Goal: Information Seeking & Learning: Learn about a topic

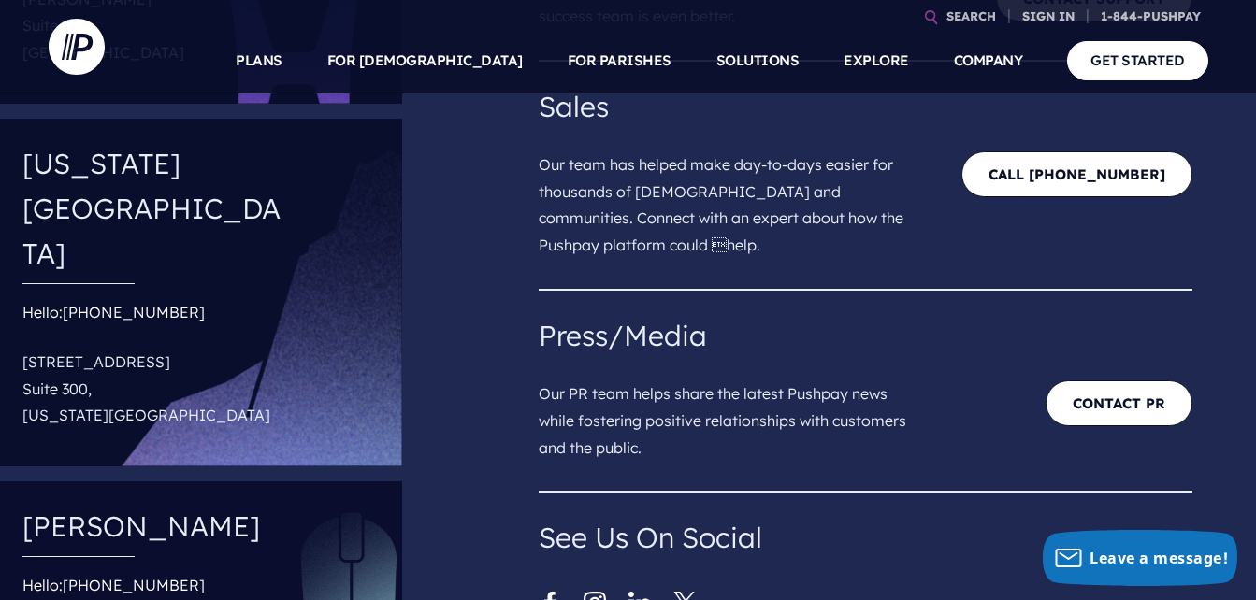
scroll to position [94, 0]
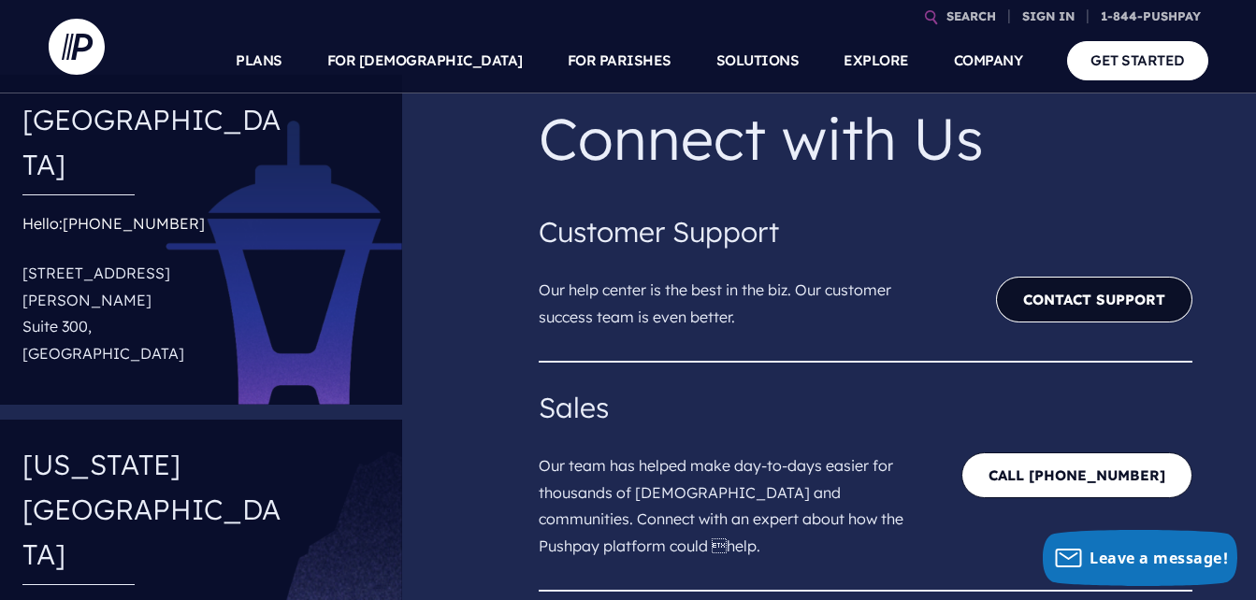
click at [1122, 301] on link "Contact Support" at bounding box center [1094, 300] width 196 height 46
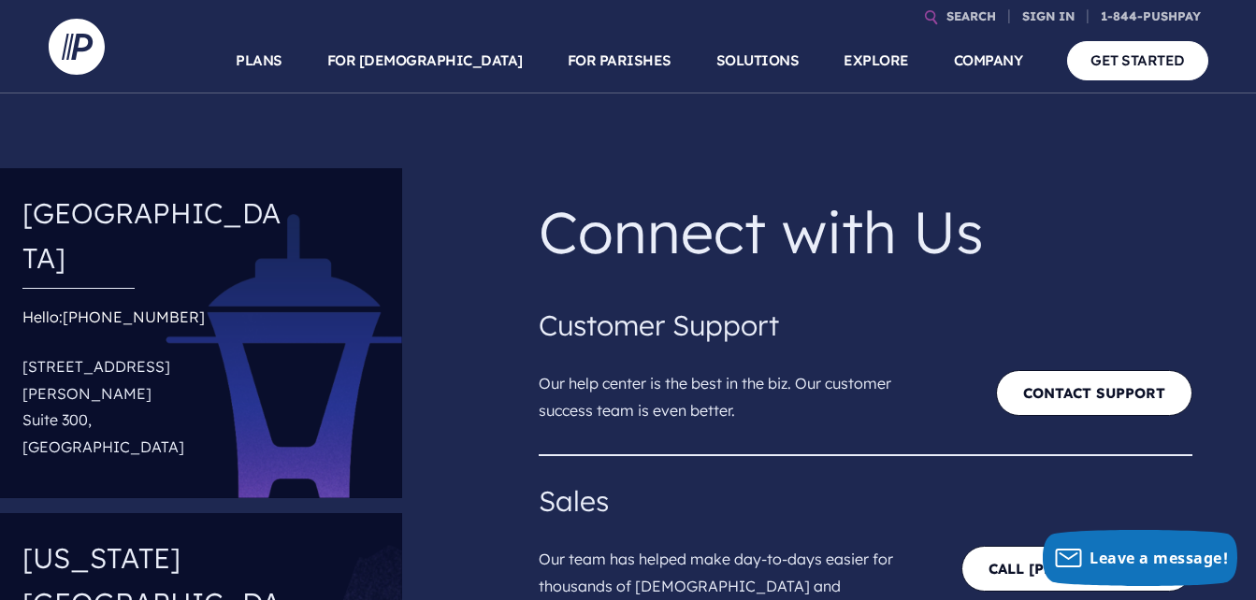
scroll to position [94, 0]
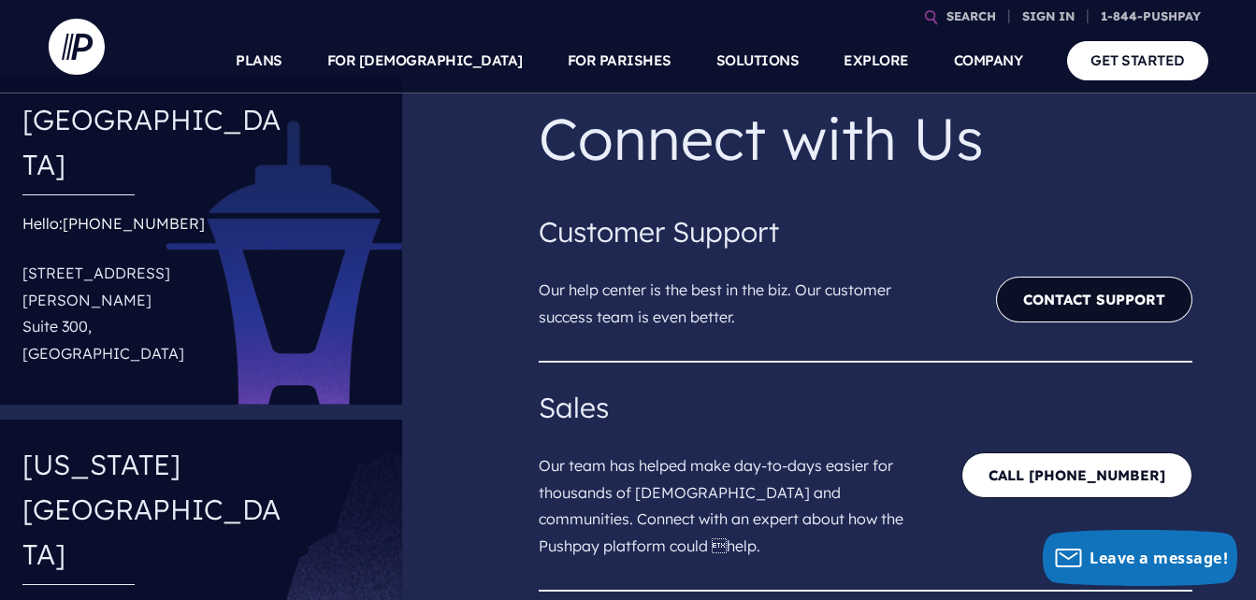
drag, startPoint x: 1065, startPoint y: 295, endPoint x: 1173, endPoint y: 298, distance: 108.5
click at [1065, 295] on link "Contact Support" at bounding box center [1094, 300] width 196 height 46
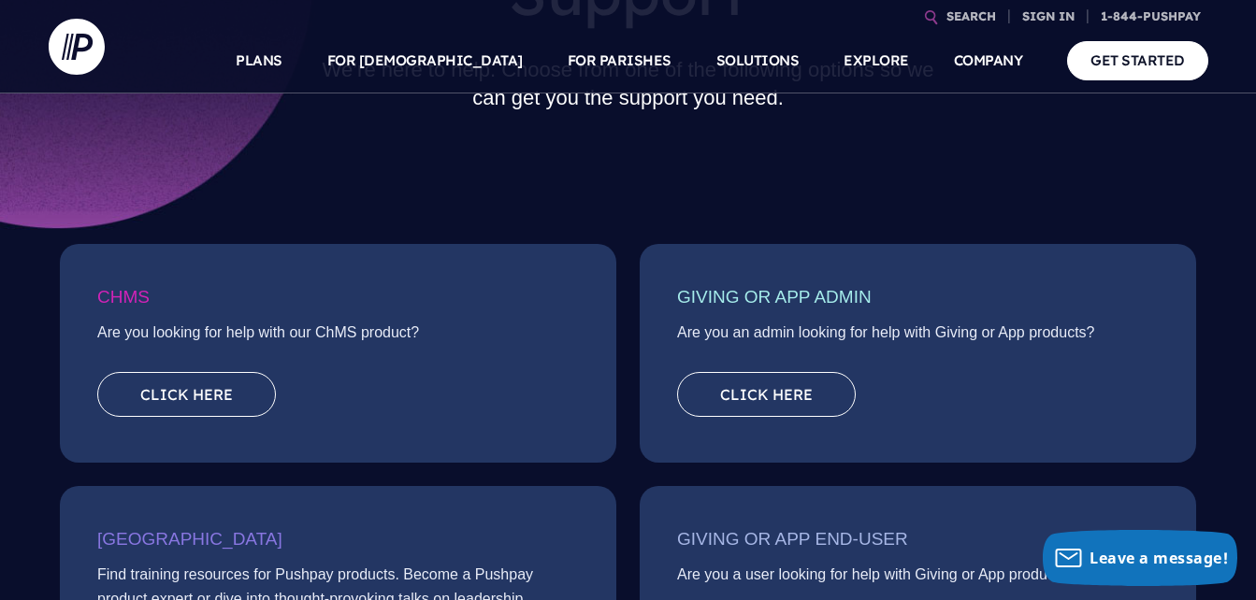
scroll to position [187, 0]
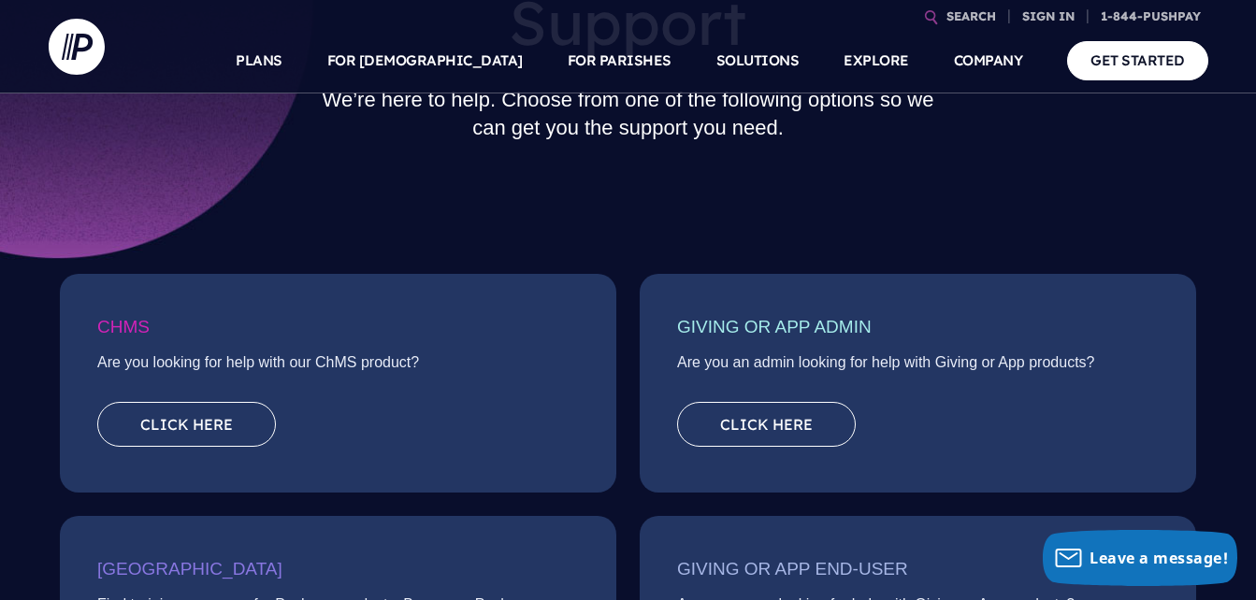
click at [606, 248] on div "Support We’re here to help. Choose from one of the following options so we can …" at bounding box center [628, 37] width 1159 height 449
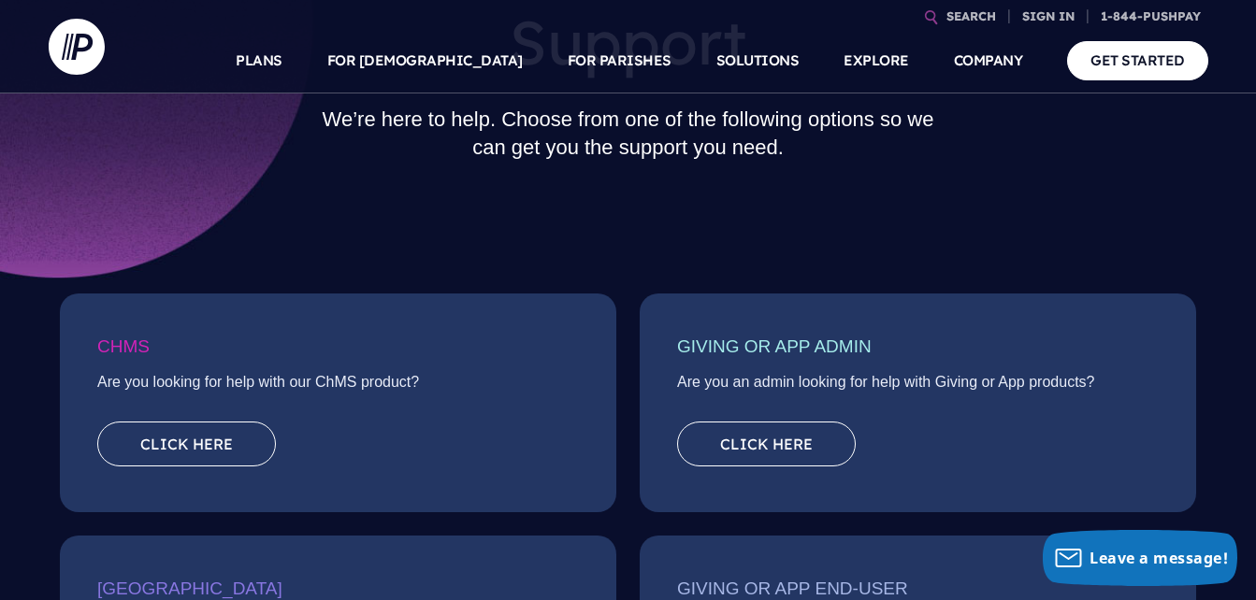
scroll to position [0, 0]
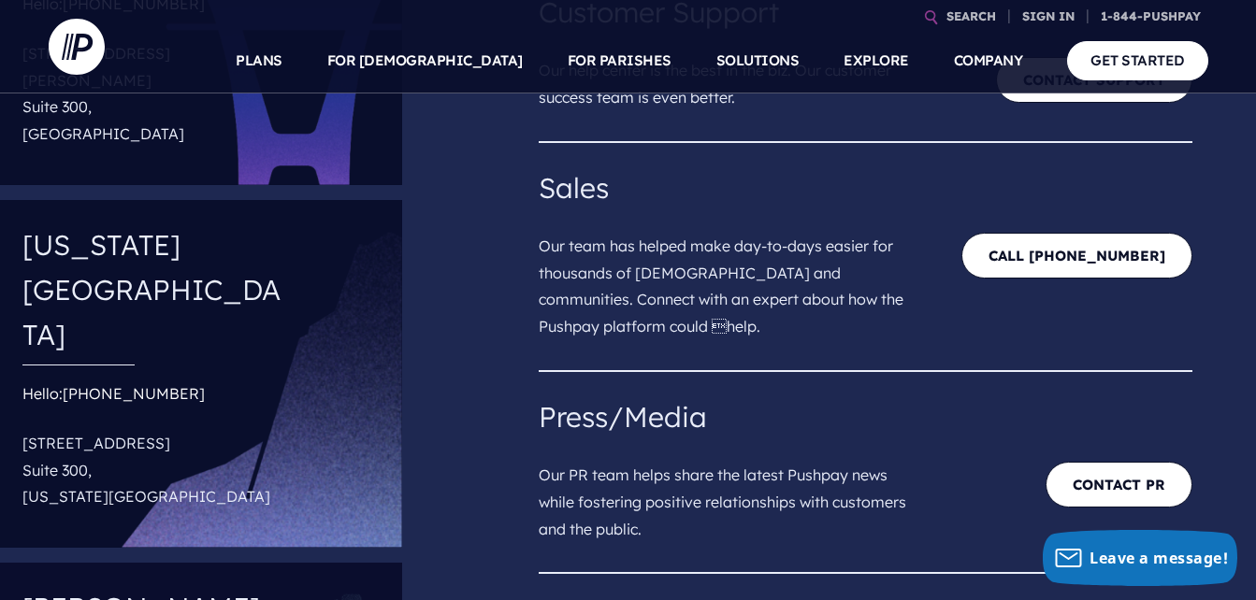
scroll to position [281, 0]
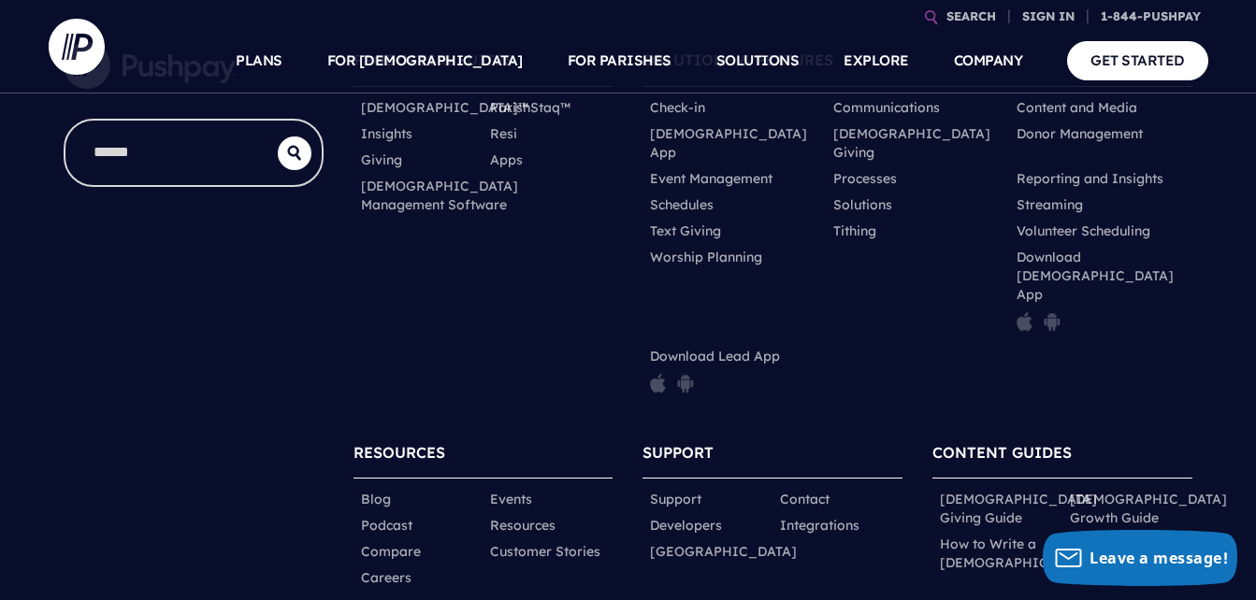
scroll to position [1111, 0]
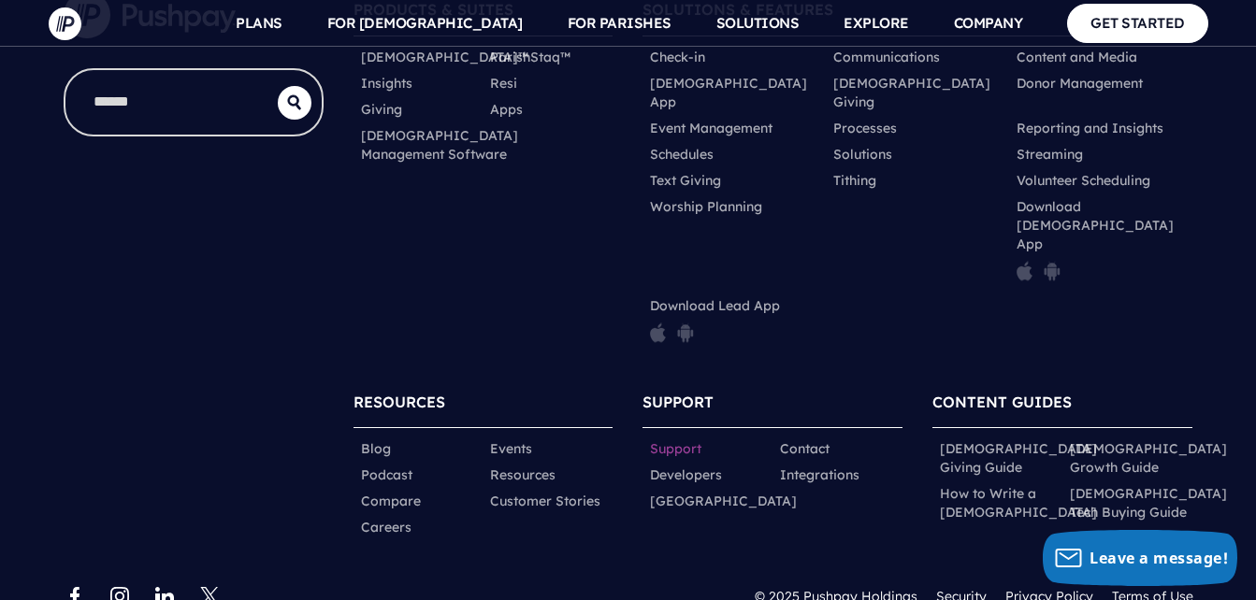
click at [683, 439] on link "Support" at bounding box center [675, 448] width 51 height 19
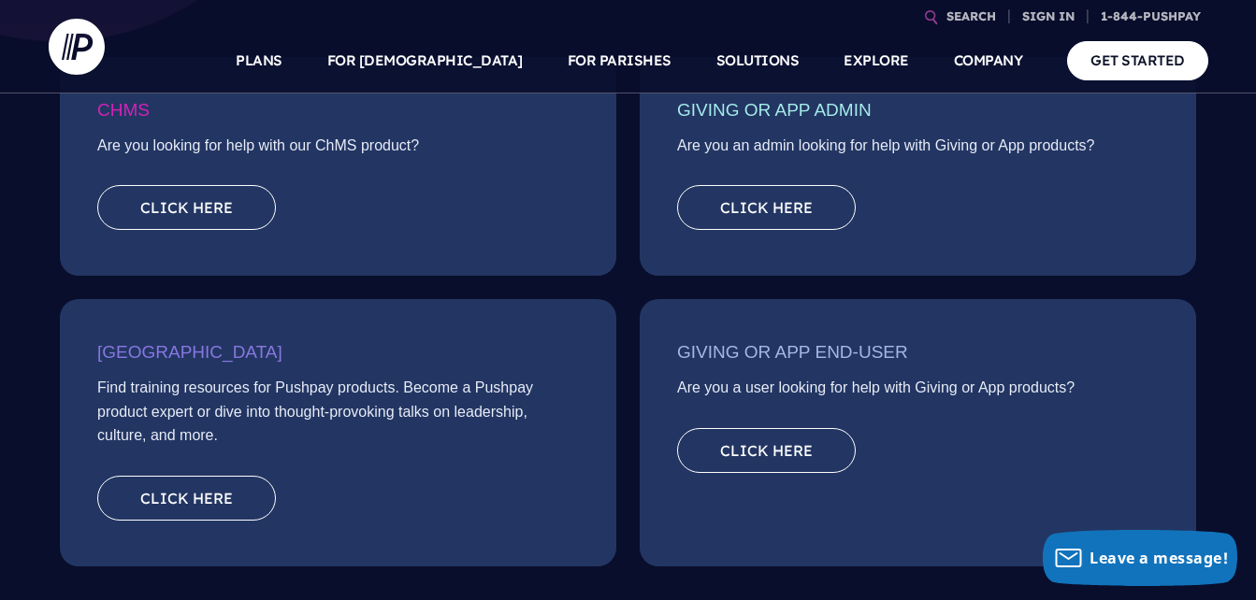
scroll to position [374, 0]
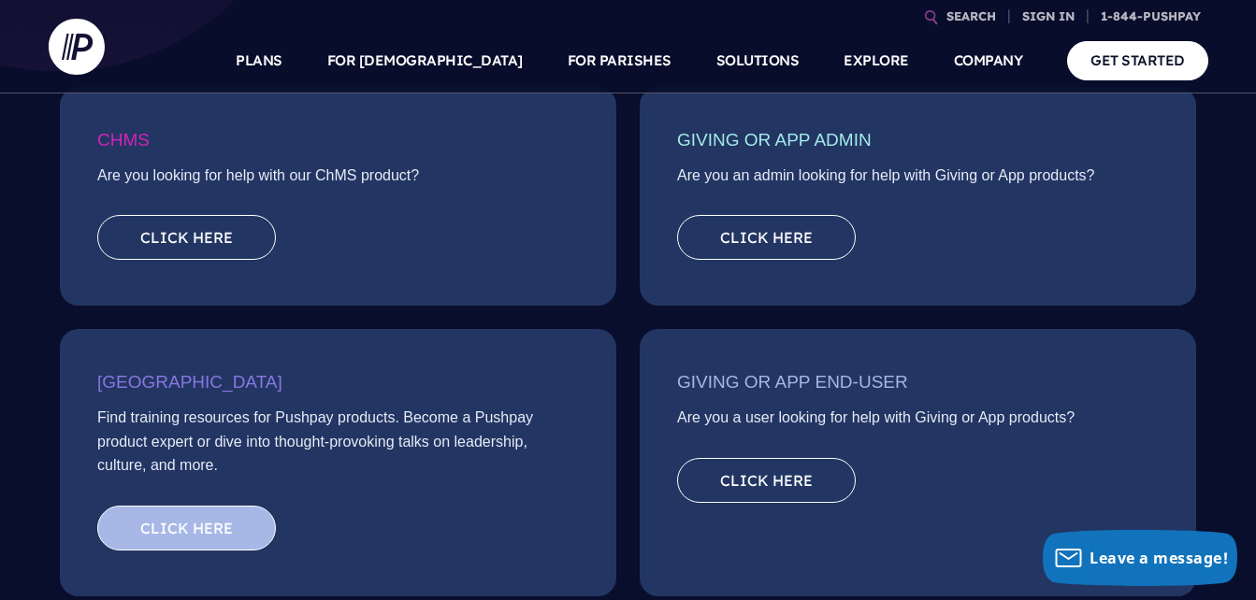
click at [237, 518] on link "Click here" at bounding box center [186, 528] width 179 height 45
